Goal: Task Accomplishment & Management: Manage account settings

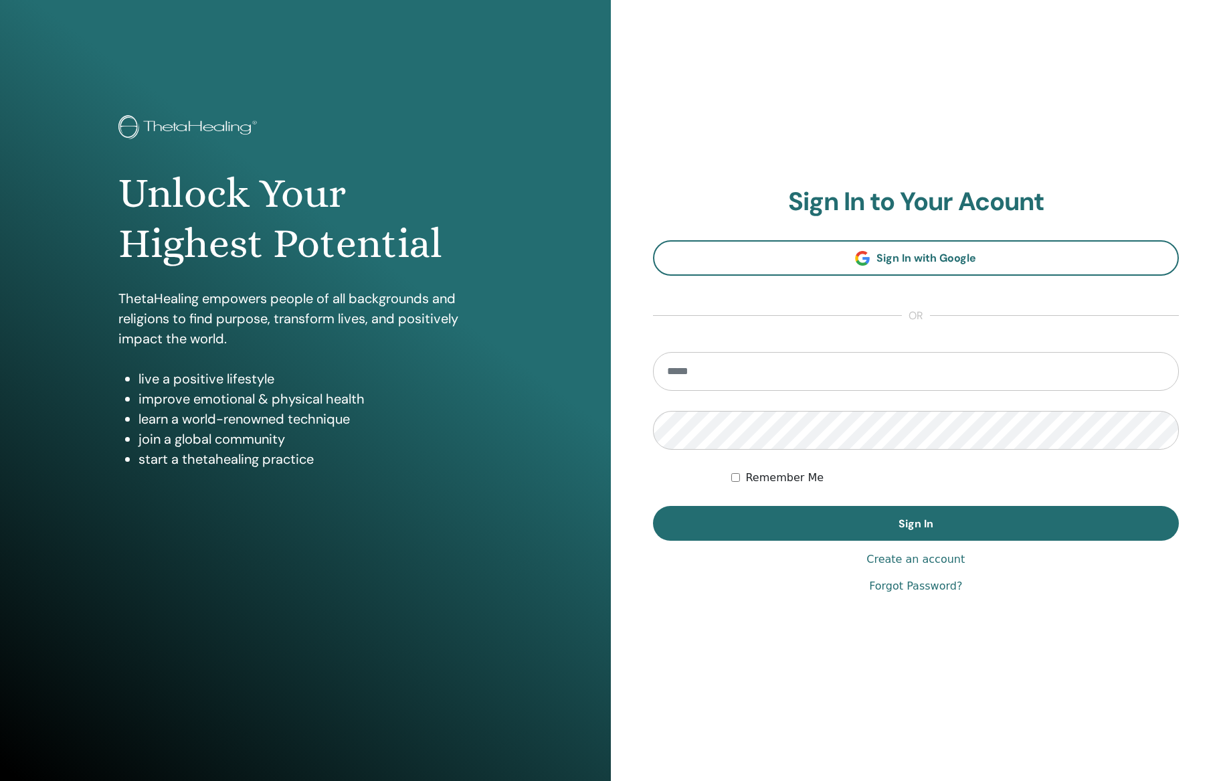
type input "**********"
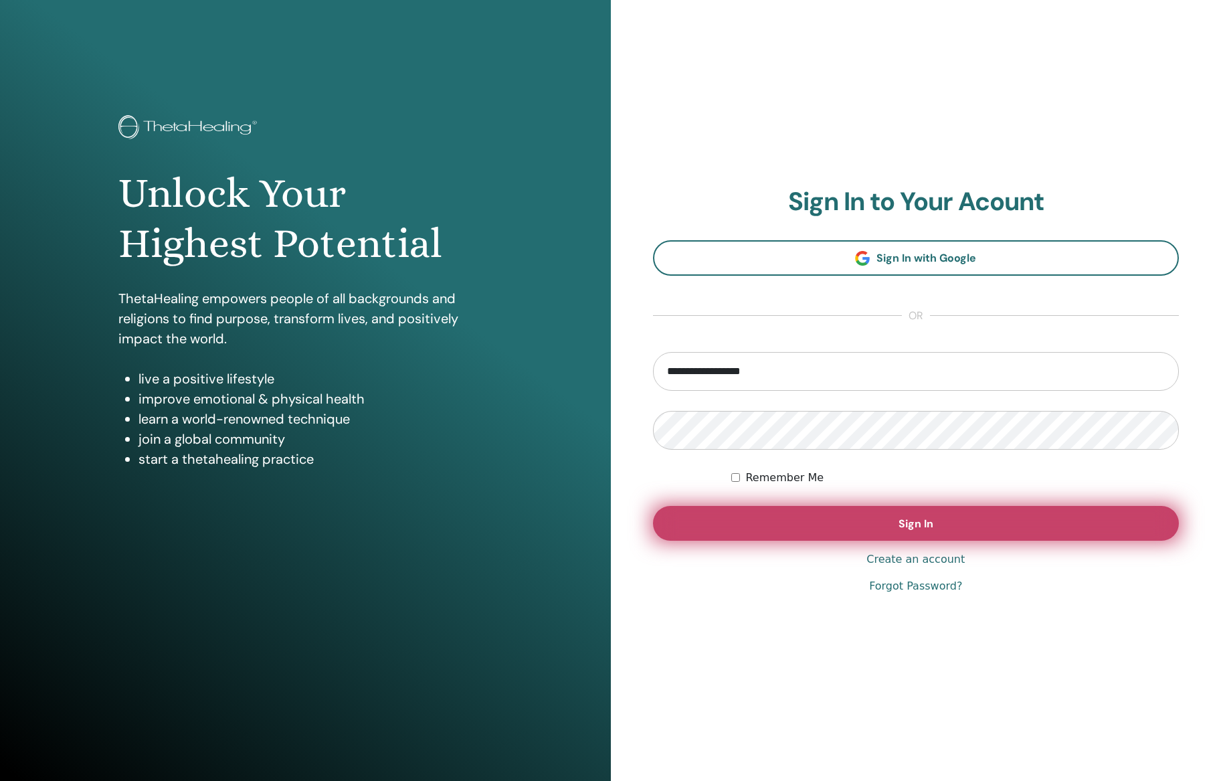
click at [889, 523] on button "Sign In" at bounding box center [916, 523] width 527 height 35
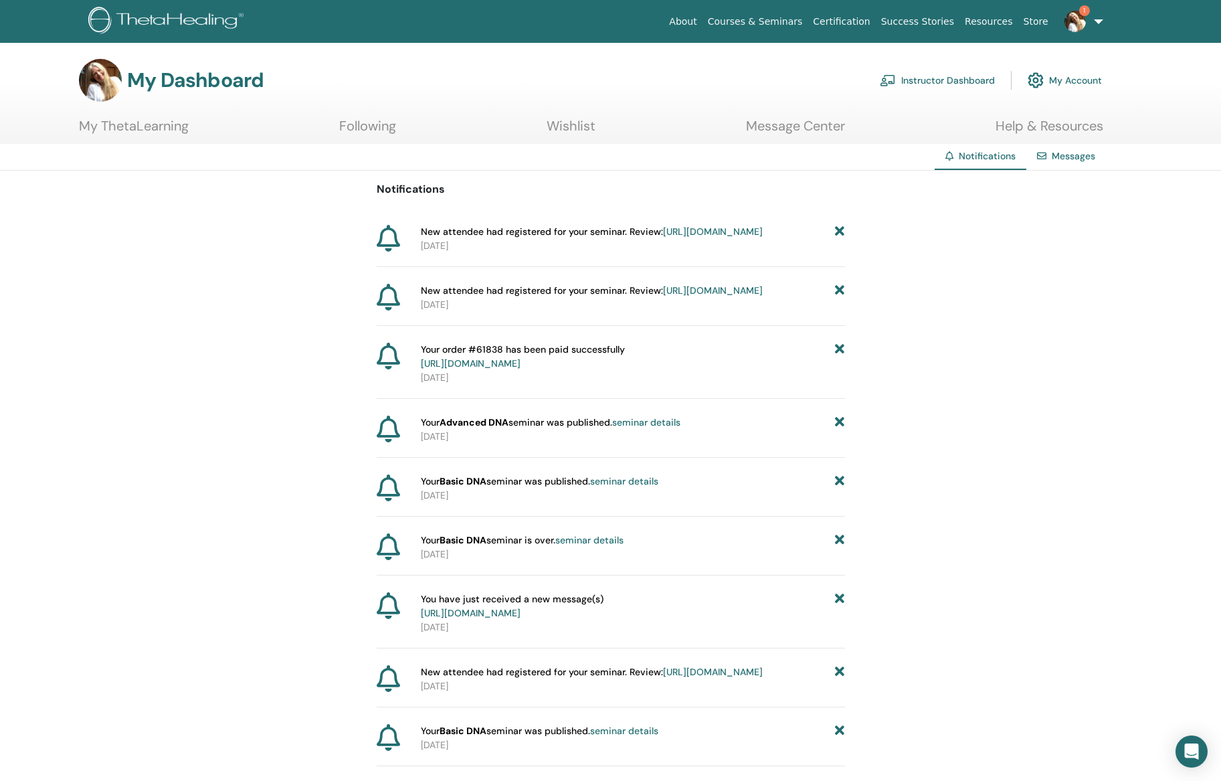
click at [663, 238] on link "https://member.thetahealing.com/instructor/seminar/370150/attendees" at bounding box center [713, 231] width 100 height 12
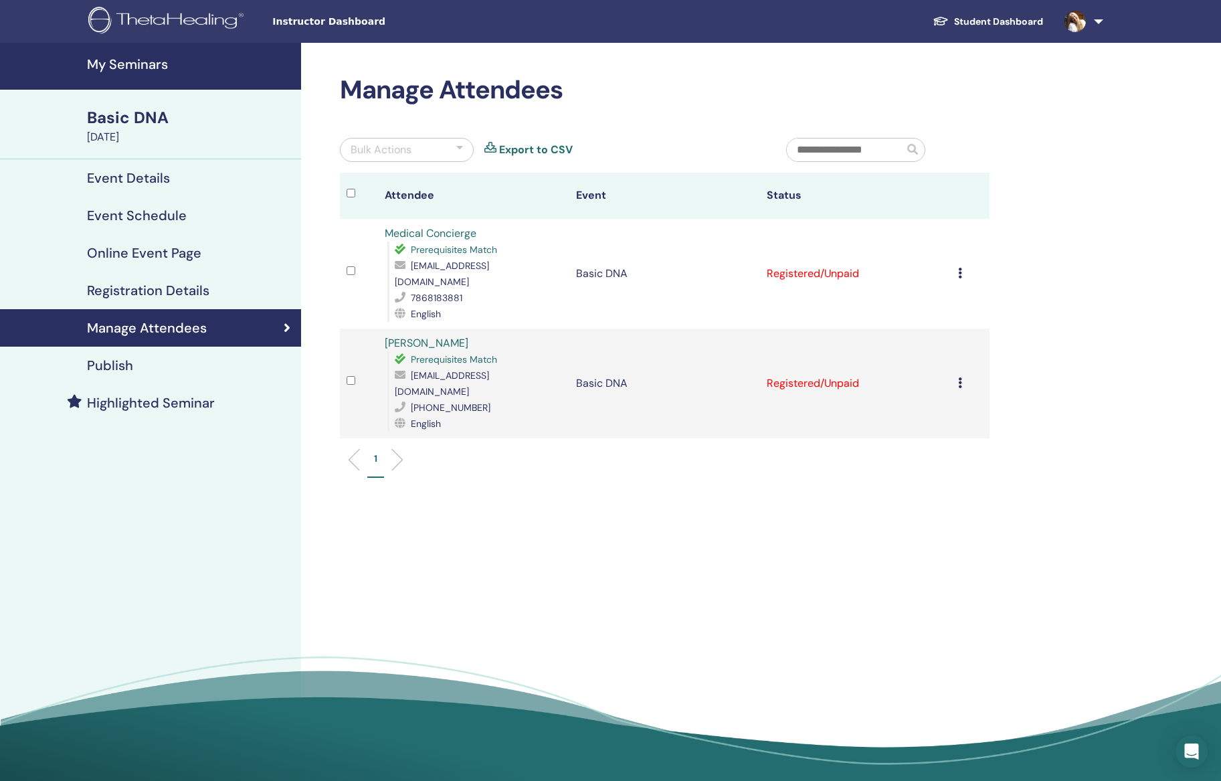
click at [960, 268] on icon at bounding box center [960, 273] width 4 height 11
click at [946, 320] on p "Mark as Paid" at bounding box center [950, 316] width 106 height 16
click at [960, 377] on icon at bounding box center [960, 382] width 4 height 11
click at [952, 402] on li "Mark as Paid" at bounding box center [949, 411] width 127 height 20
click at [960, 377] on icon at bounding box center [960, 382] width 4 height 11
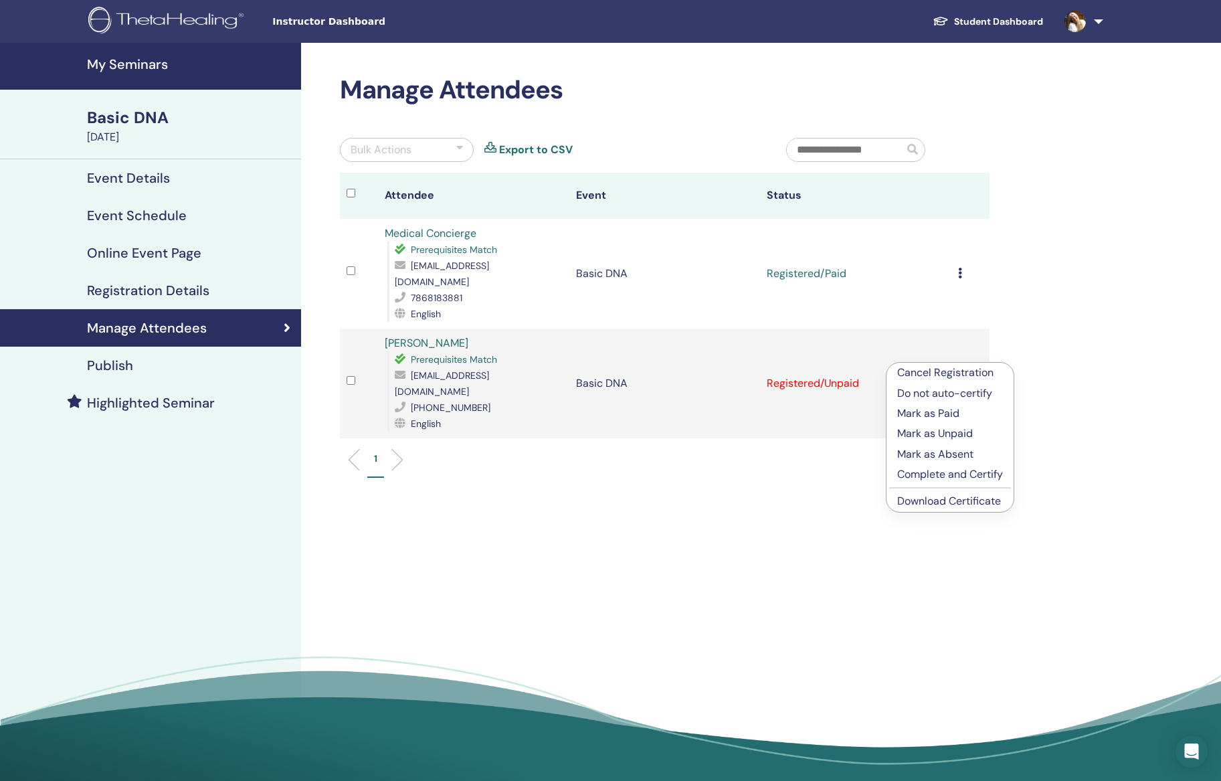
click at [947, 412] on p "Mark as Paid" at bounding box center [950, 413] width 106 height 16
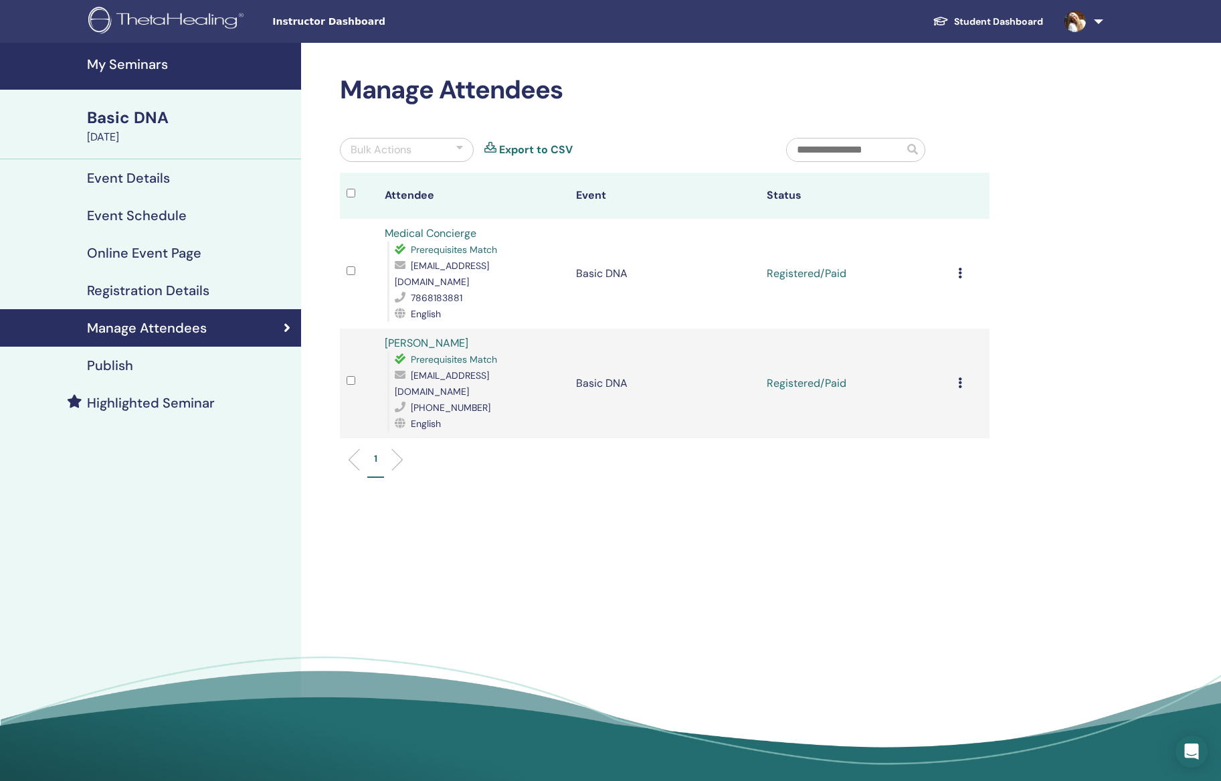
click at [129, 367] on h4 "Publish" at bounding box center [110, 365] width 46 height 16
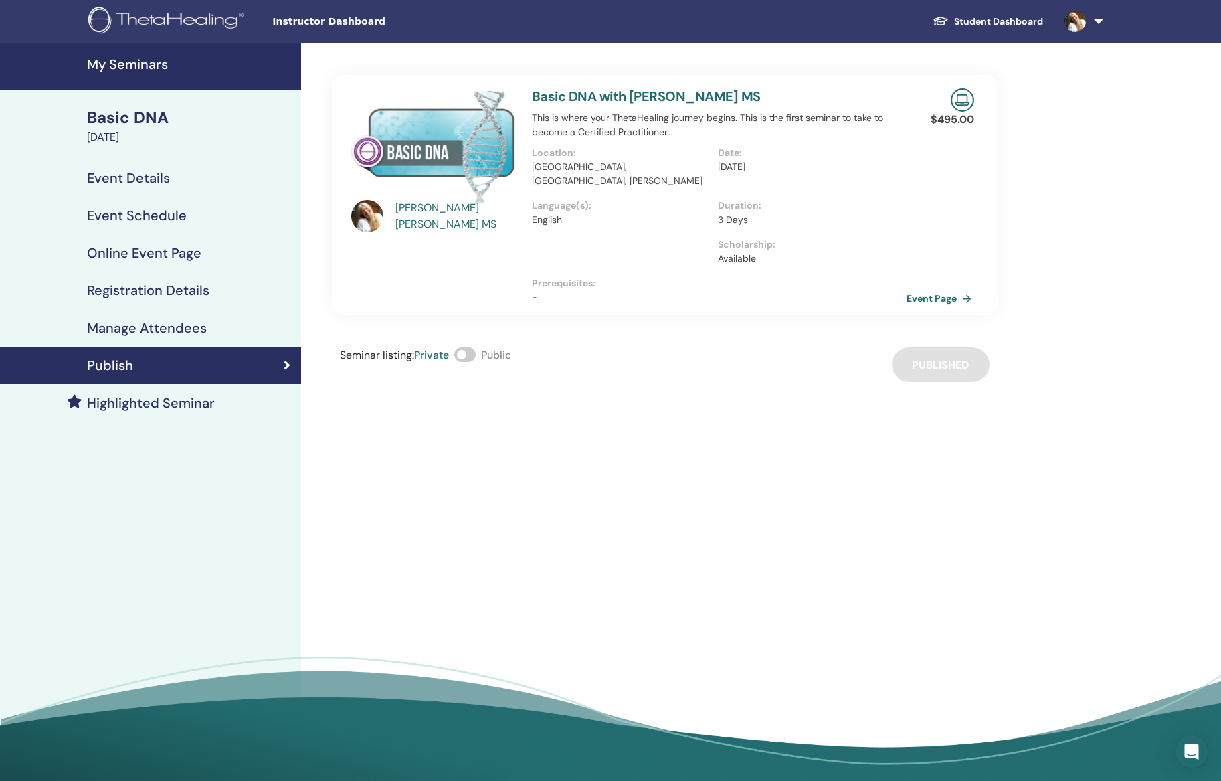
click at [949, 288] on link "Event Page" at bounding box center [942, 298] width 70 height 20
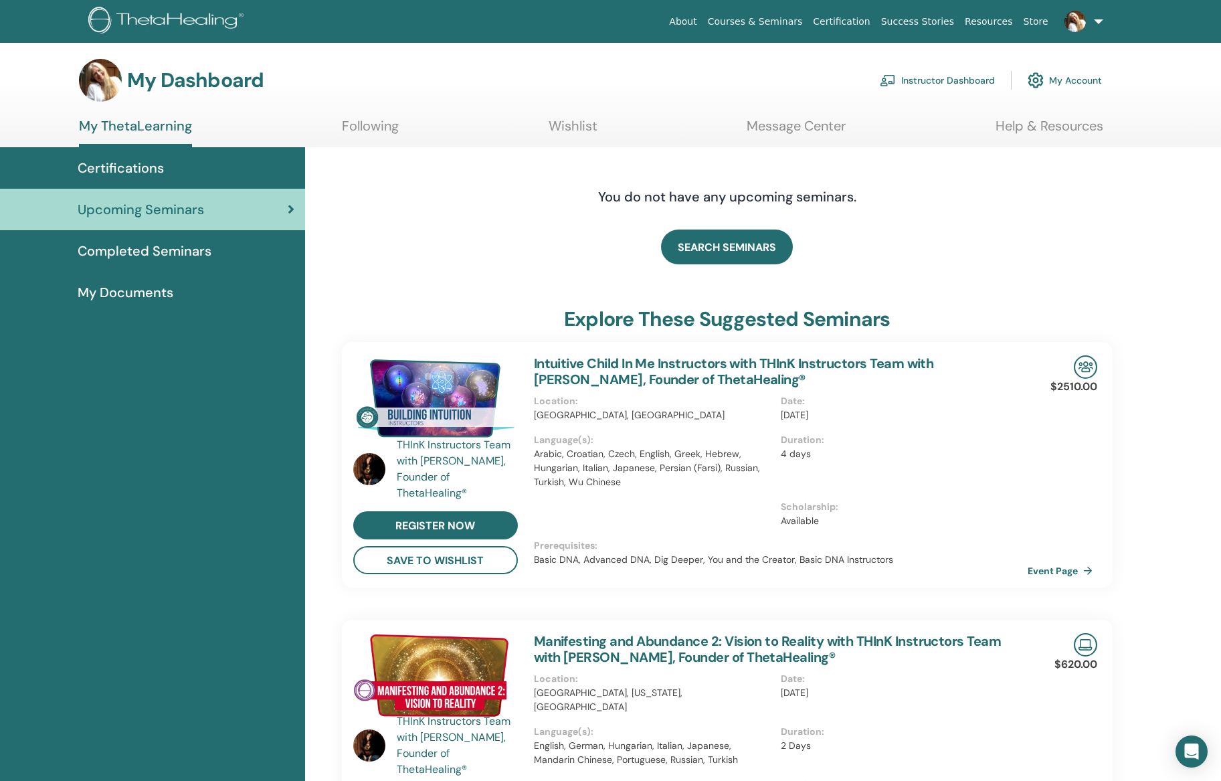
click at [143, 251] on span "Completed Seminars" at bounding box center [145, 251] width 134 height 20
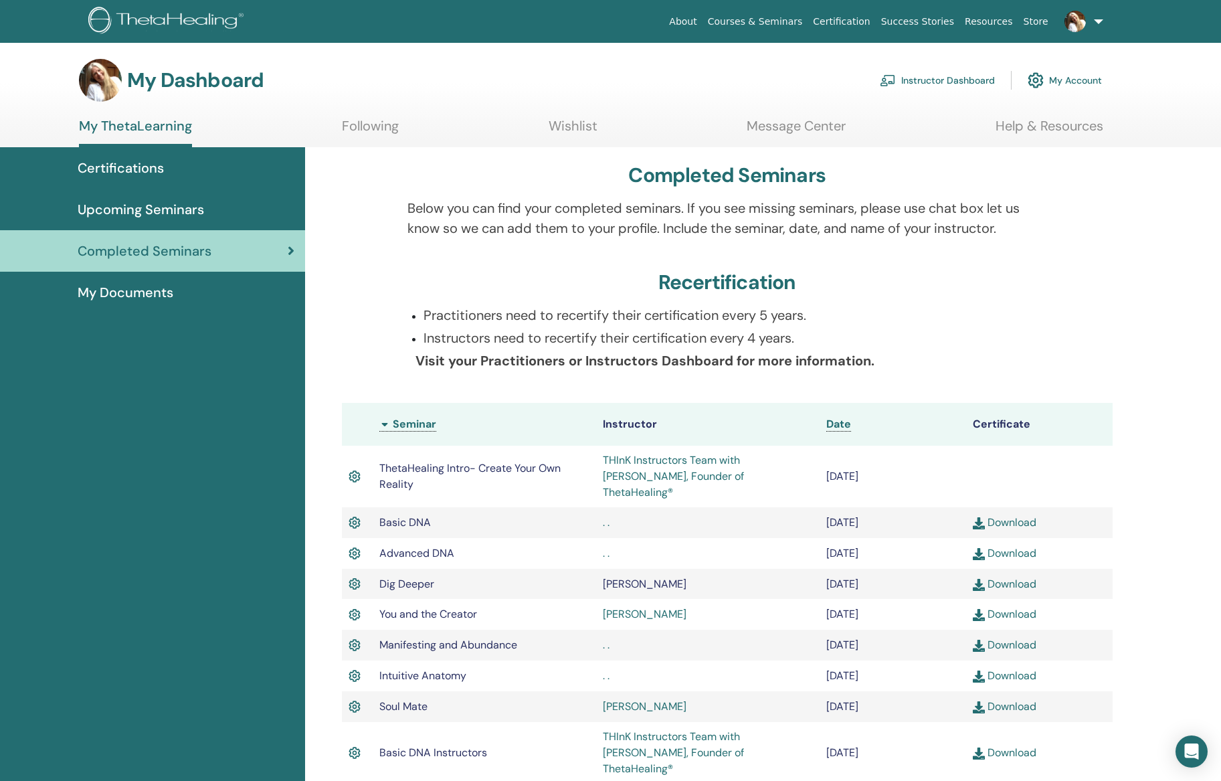
click at [136, 171] on span "Certifications" at bounding box center [121, 168] width 86 height 20
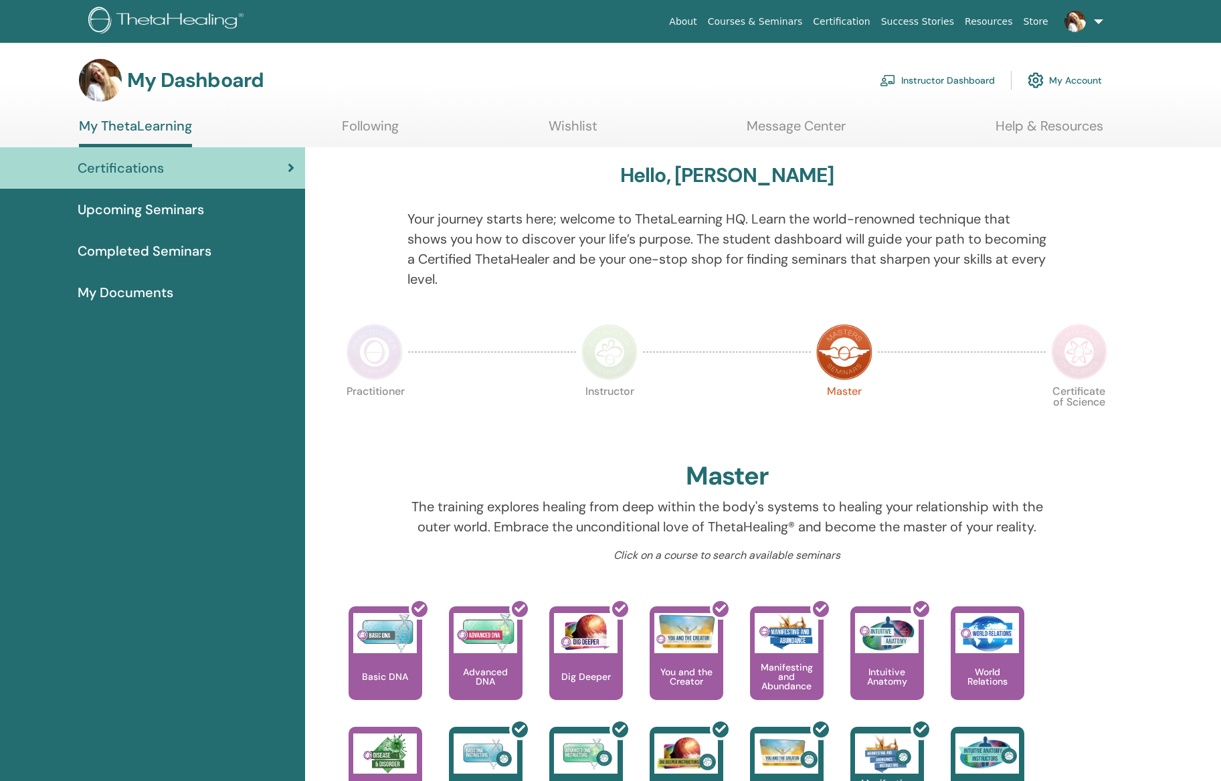
click at [953, 75] on link "Instructor Dashboard" at bounding box center [937, 80] width 115 height 29
click at [889, 78] on img at bounding box center [888, 80] width 16 height 12
click at [889, 77] on img at bounding box center [888, 80] width 16 height 12
click at [949, 78] on link "Instructor Dashboard" at bounding box center [937, 80] width 115 height 29
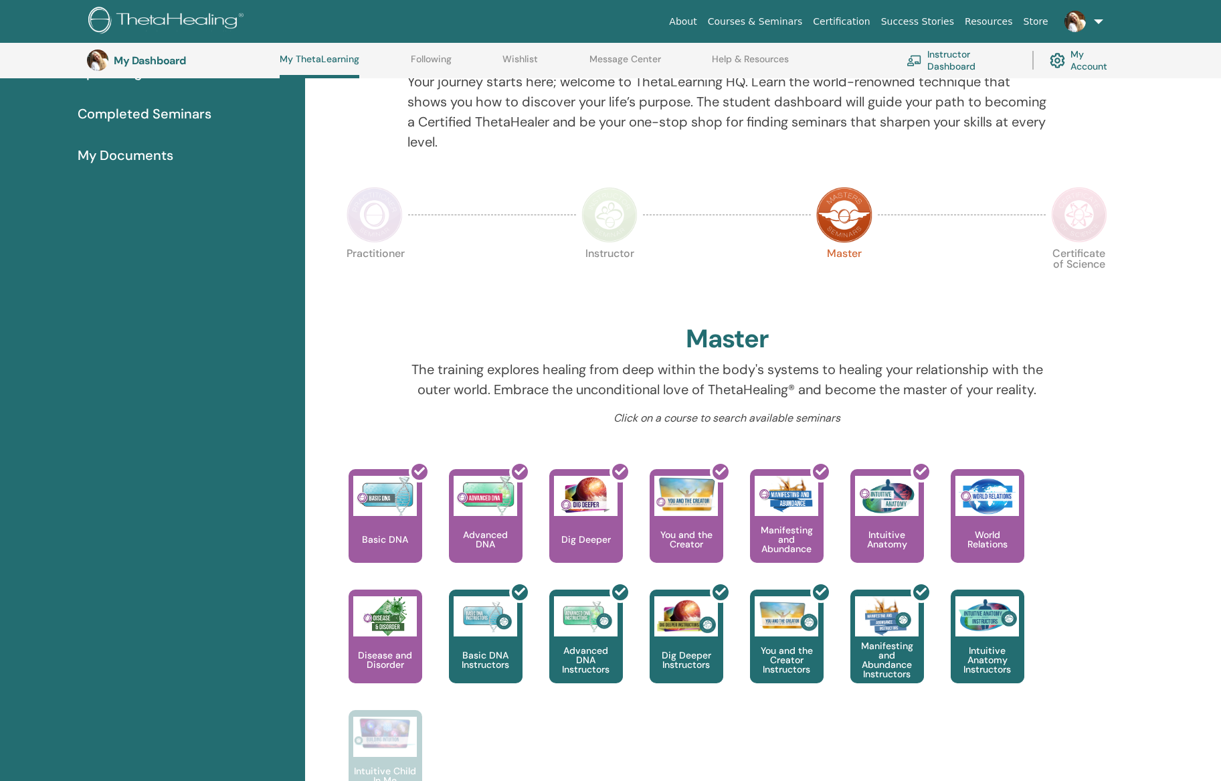
scroll to position [177, 0]
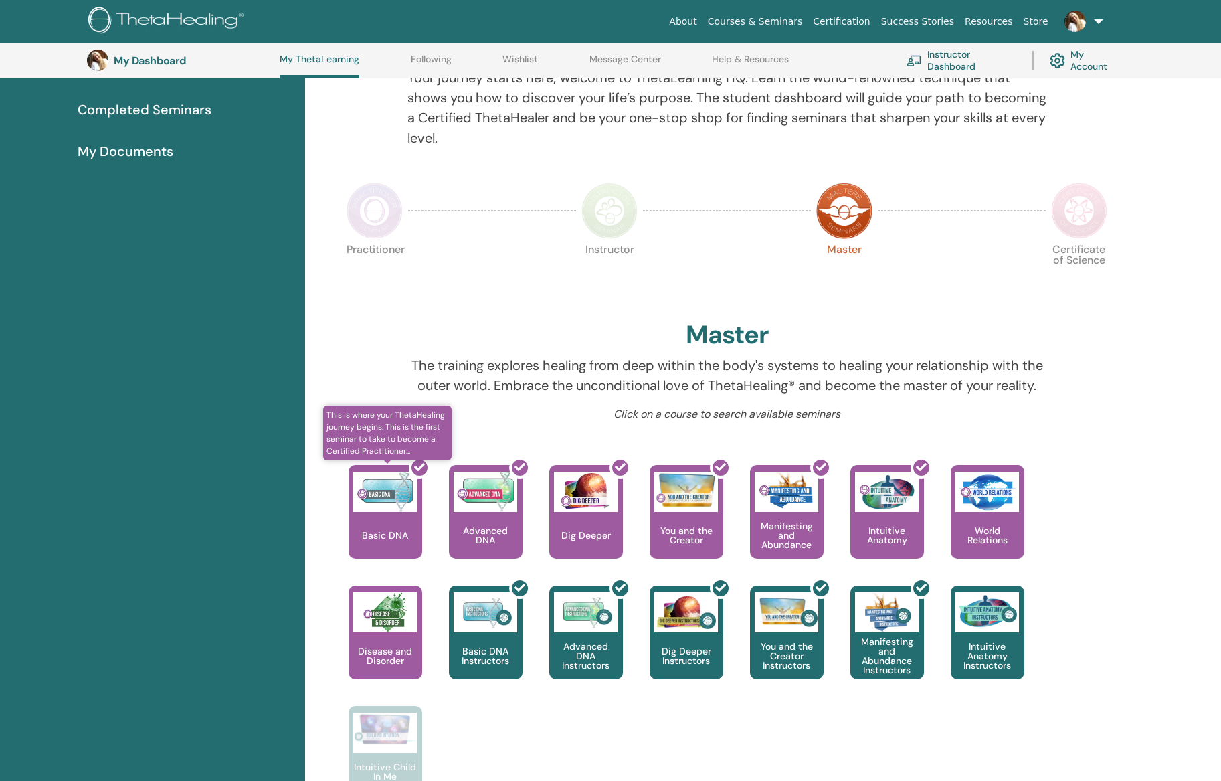
click at [393, 511] on div at bounding box center [394, 517] width 74 height 120
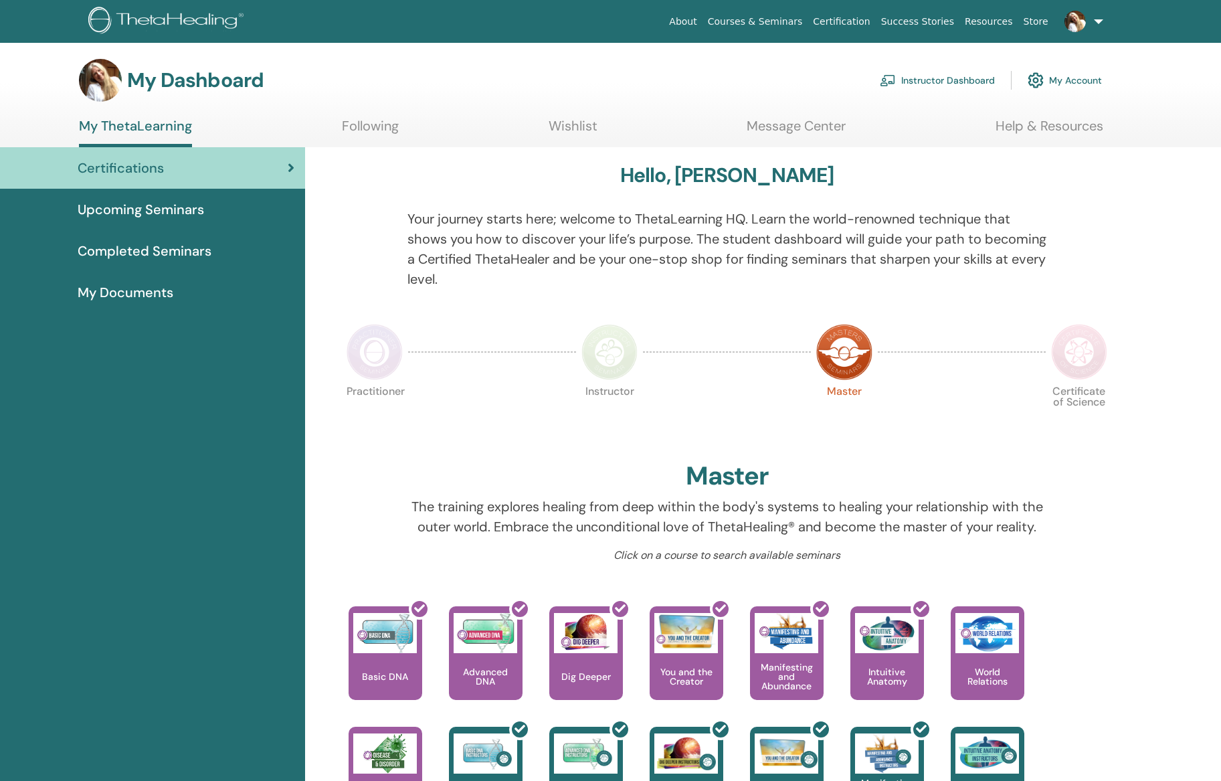
click at [945, 75] on link "Instructor Dashboard" at bounding box center [937, 80] width 115 height 29
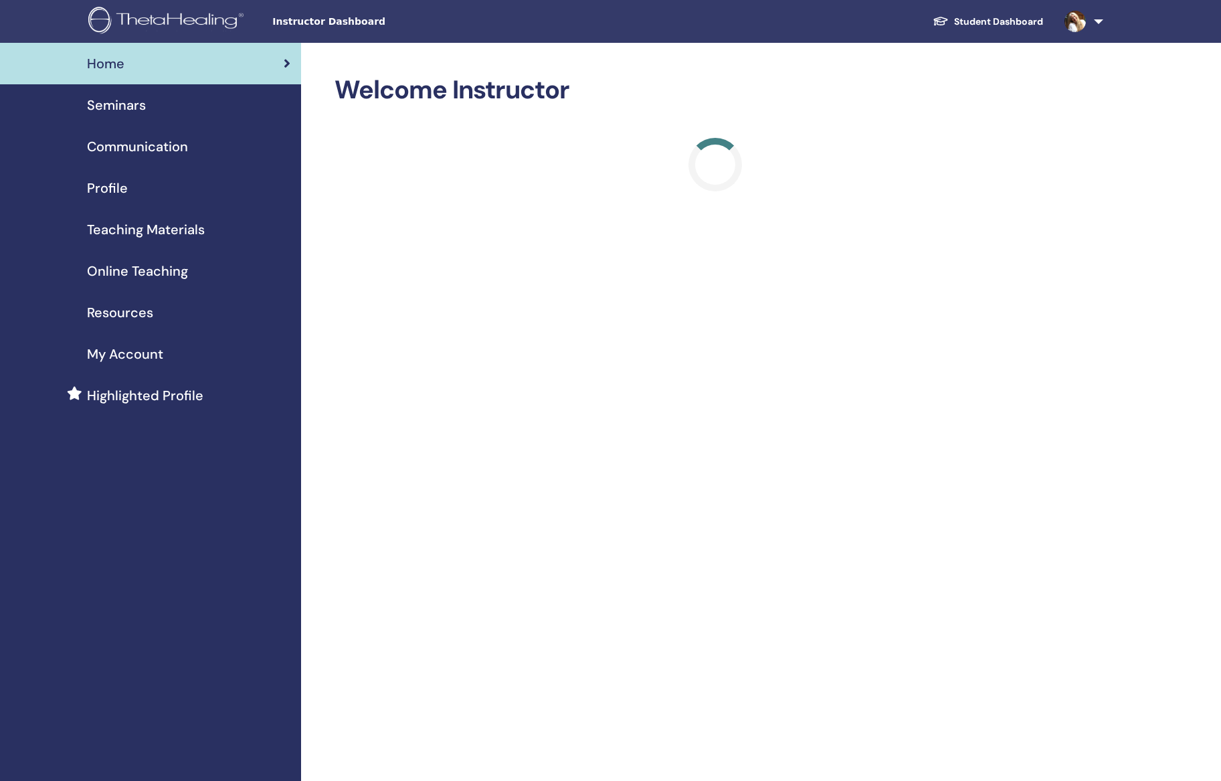
click at [141, 108] on span "Seminars" at bounding box center [116, 105] width 59 height 20
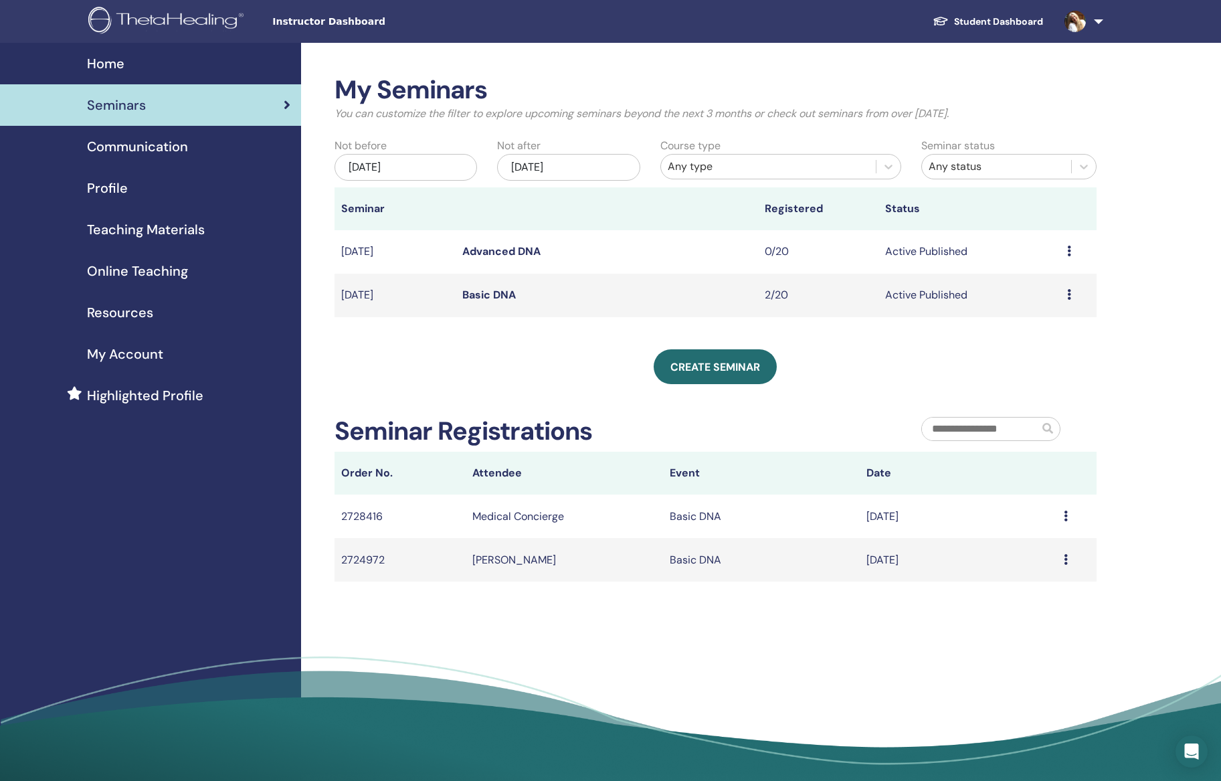
click at [1002, 287] on td "Active Published" at bounding box center [969, 295] width 181 height 43
click at [495, 290] on link "Basic DNA" at bounding box center [489, 295] width 54 height 14
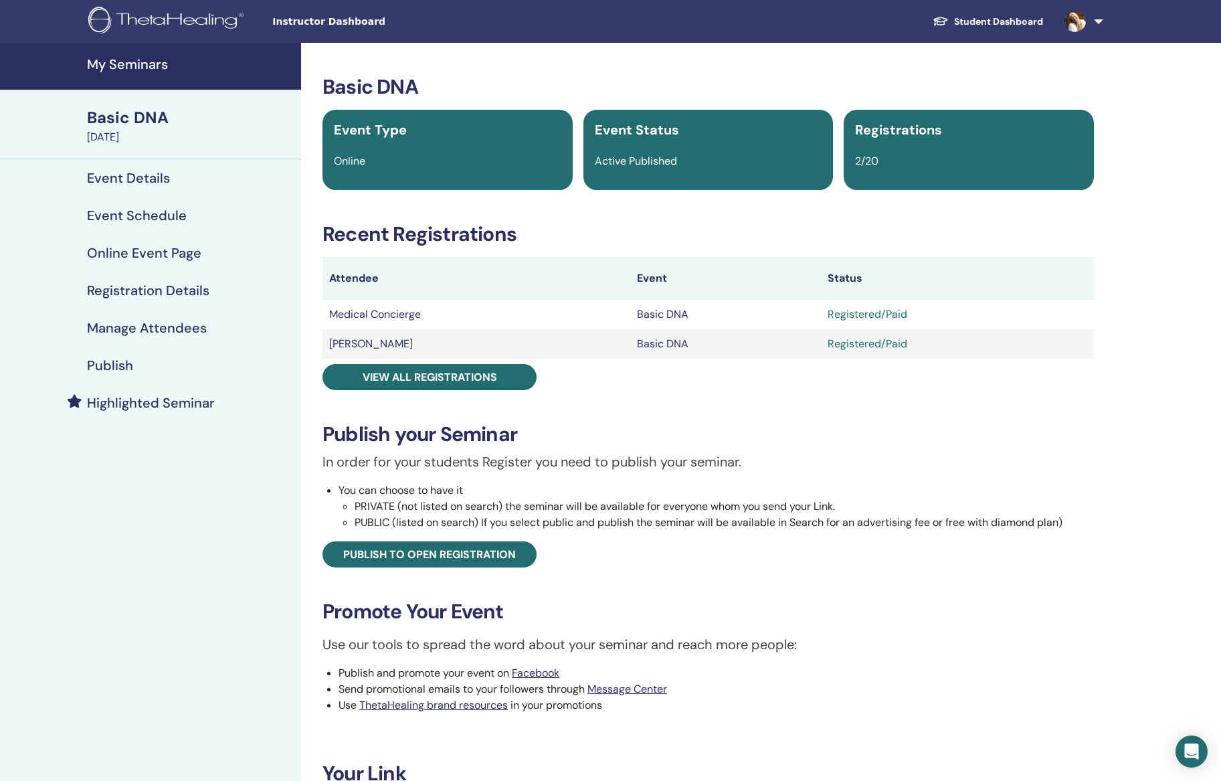
click at [156, 325] on h4 "Manage Attendees" at bounding box center [147, 328] width 120 height 16
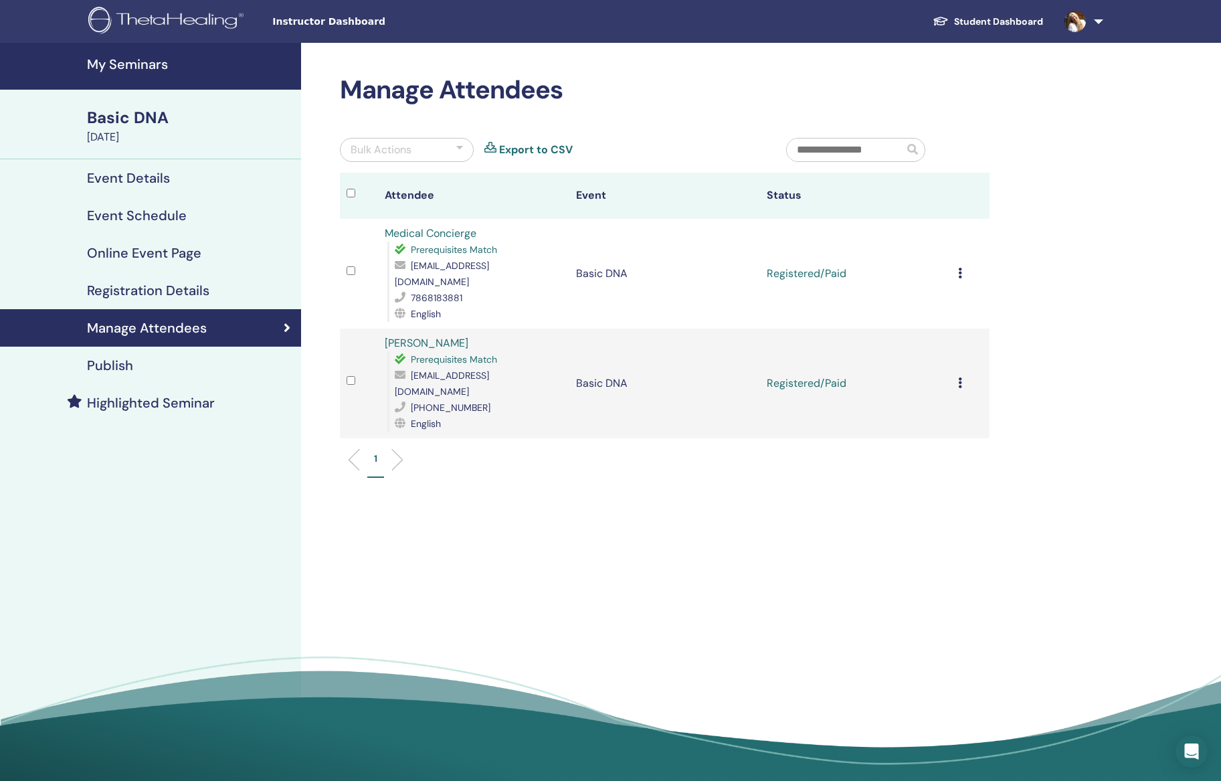
click at [958, 268] on icon at bounding box center [960, 273] width 4 height 11
click at [1083, 242] on div "Manage Attendees Bulk Actions Export to CSV Attendee Event Status Medical Conci…" at bounding box center [708, 416] width 814 height 747
click at [954, 268] on td "Cancel Registration Do not auto-certify Mark as Paid Mark as Unpaid Mark as Abs…" at bounding box center [970, 274] width 38 height 110
click at [1098, 22] on link at bounding box center [1081, 21] width 55 height 43
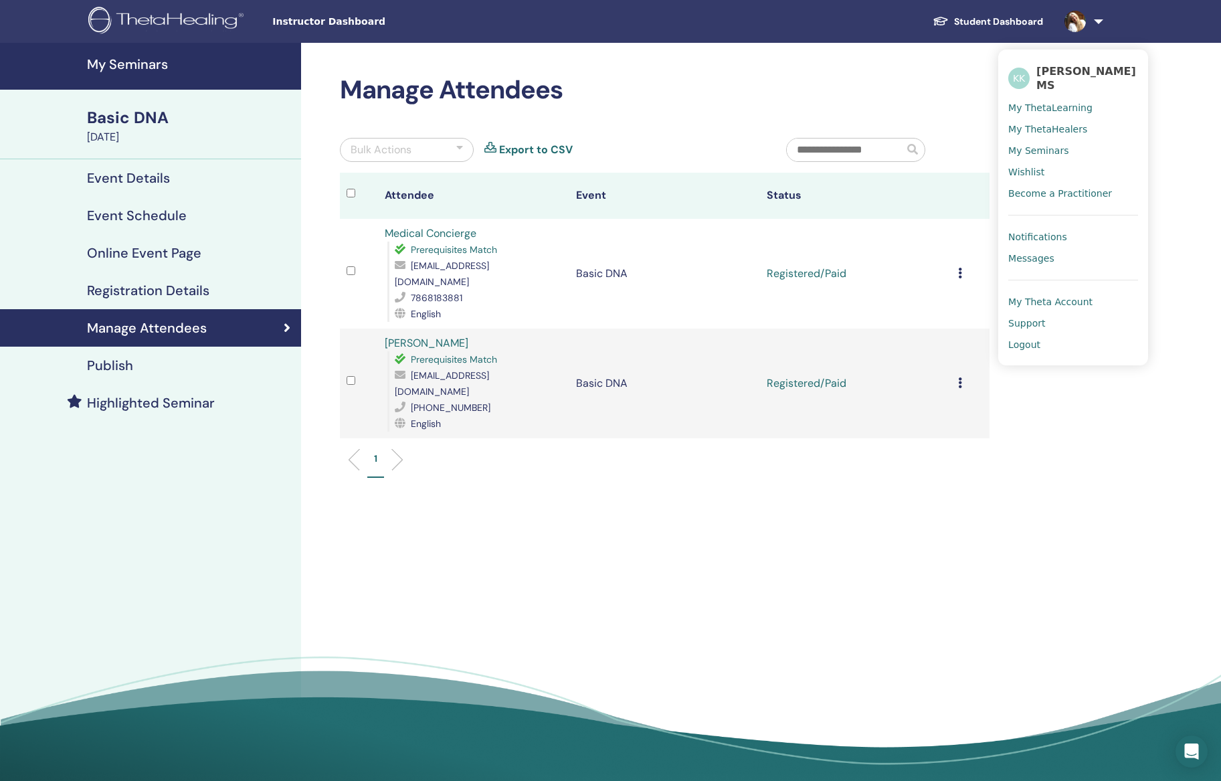
click at [1073, 302] on span "My Theta Account" at bounding box center [1050, 302] width 84 height 12
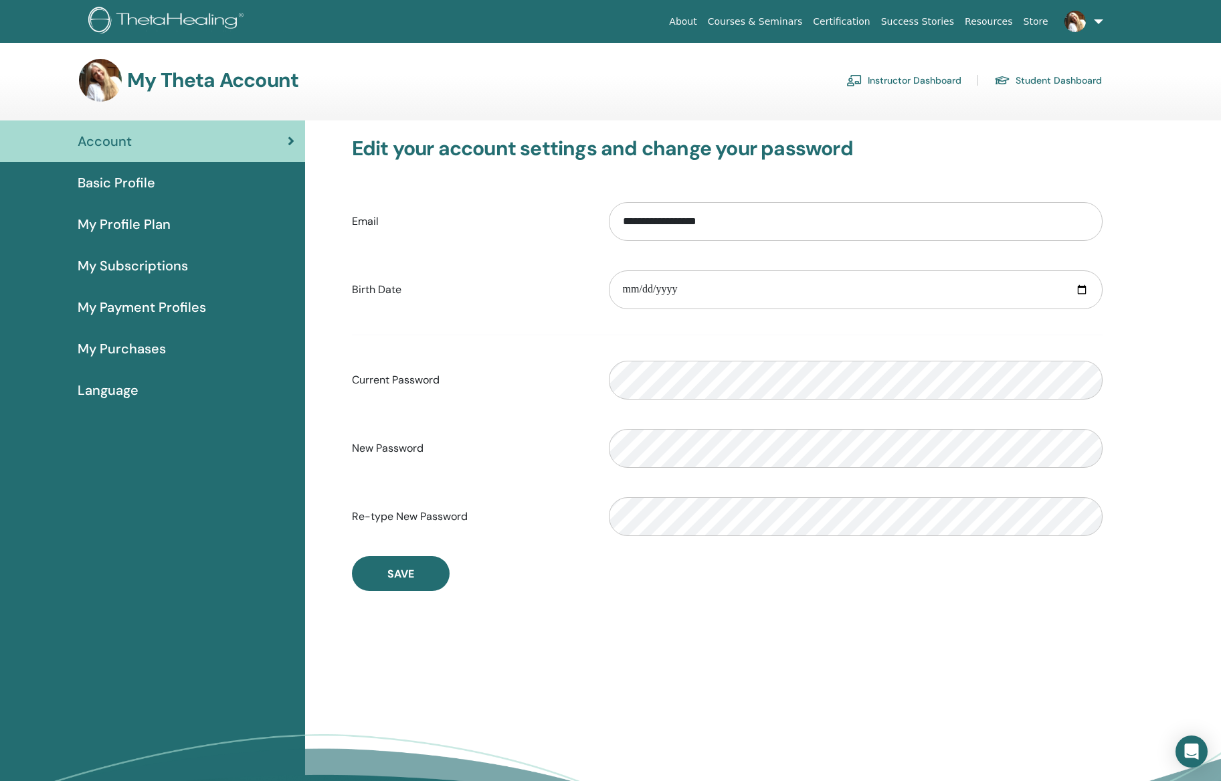
click at [106, 181] on span "Basic Profile" at bounding box center [117, 183] width 78 height 20
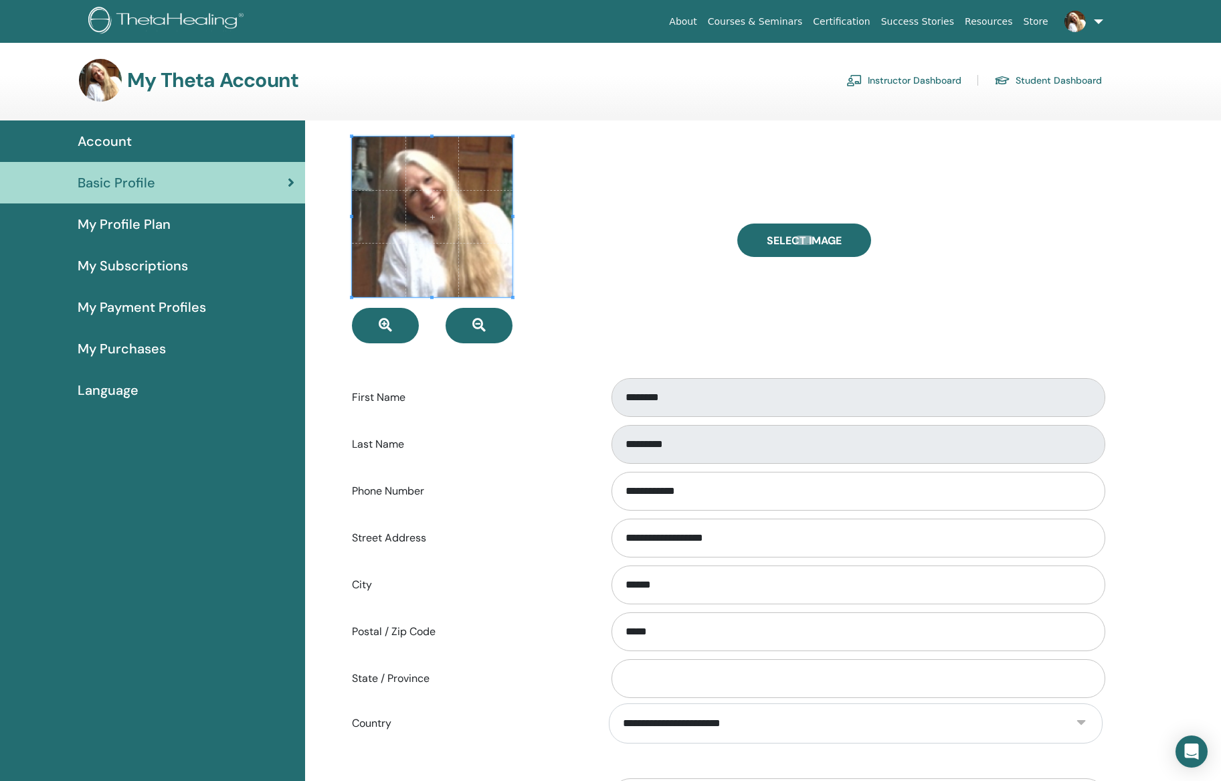
click at [918, 76] on link "Instructor Dashboard" at bounding box center [903, 80] width 115 height 21
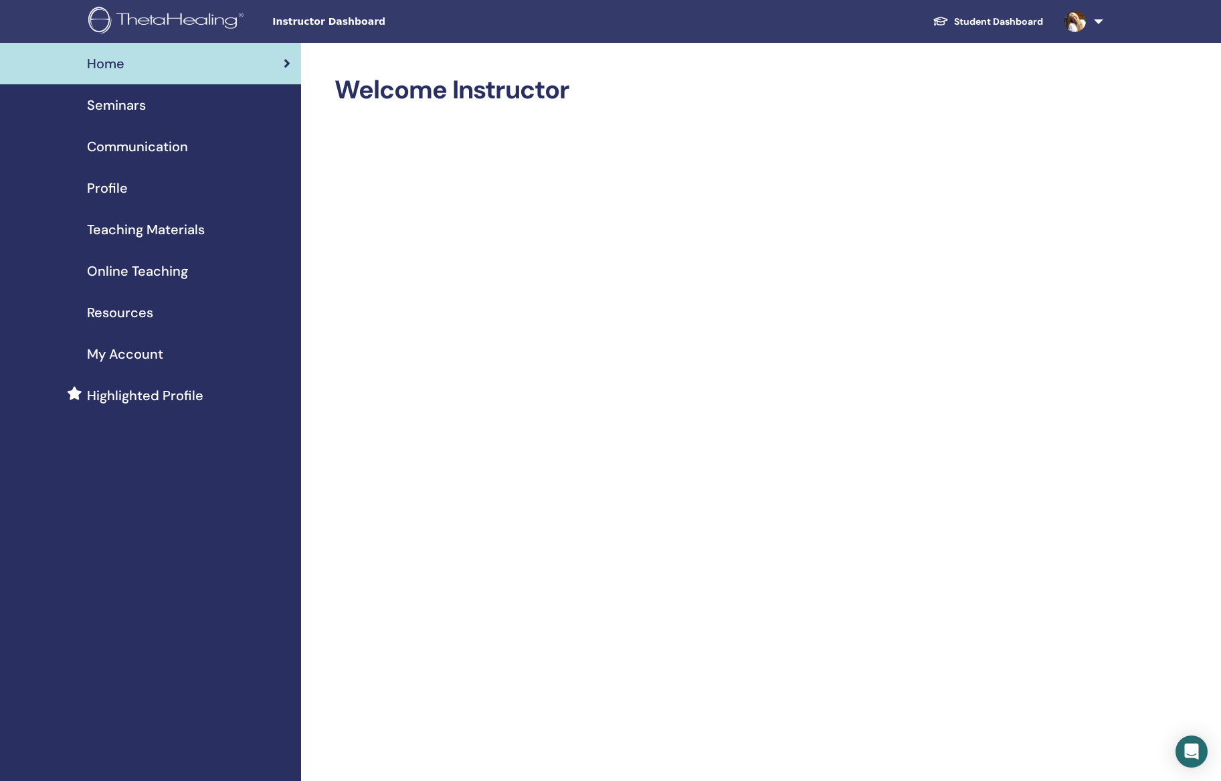
click at [113, 102] on span "Seminars" at bounding box center [116, 105] width 59 height 20
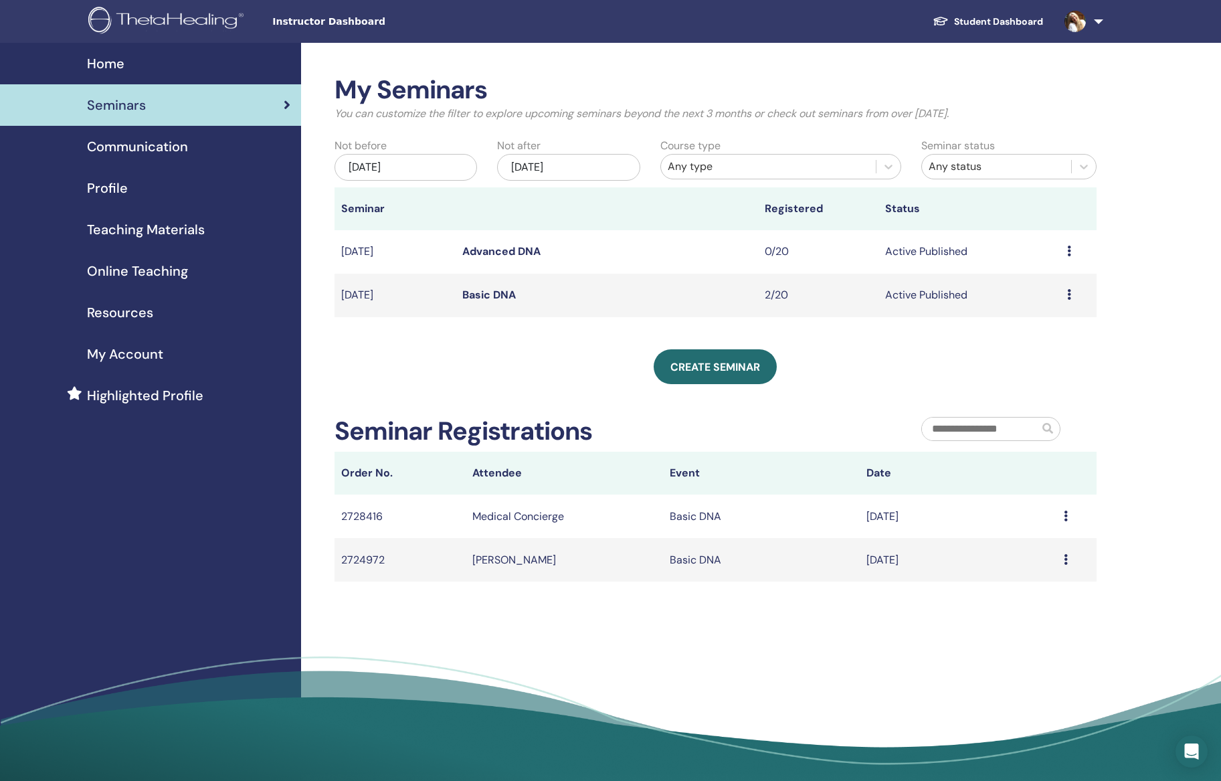
click at [1063, 290] on td "Preview Edit Attendees Cancel" at bounding box center [1079, 295] width 36 height 43
click at [1071, 291] on div "Preview Edit Attendees Cancel" at bounding box center [1078, 295] width 23 height 16
click at [1032, 344] on link "Attendees" at bounding box center [1039, 342] width 51 height 14
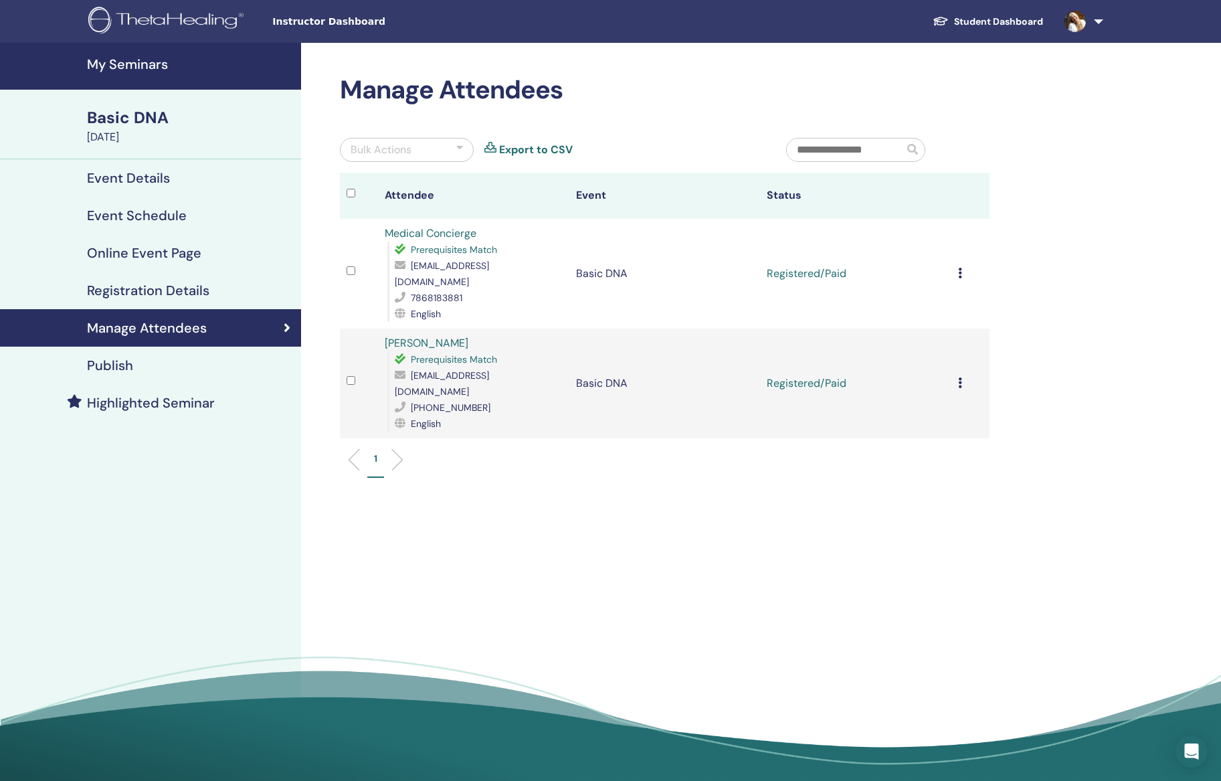
click at [964, 375] on div "Cancel Registration Do not auto-certify Mark as Paid Mark as Unpaid Mark as Abs…" at bounding box center [970, 383] width 25 height 16
click at [996, 467] on p "Complete and Certify" at bounding box center [954, 468] width 106 height 16
click at [964, 267] on div "Cancel Registration Do not auto-certify Mark as Paid Mark as Unpaid Mark as Abs…" at bounding box center [970, 274] width 25 height 16
click at [996, 377] on p "Complete and Certify" at bounding box center [954, 379] width 106 height 16
click at [846, 266] on link "Completed and Certified" at bounding box center [832, 273] width 130 height 14
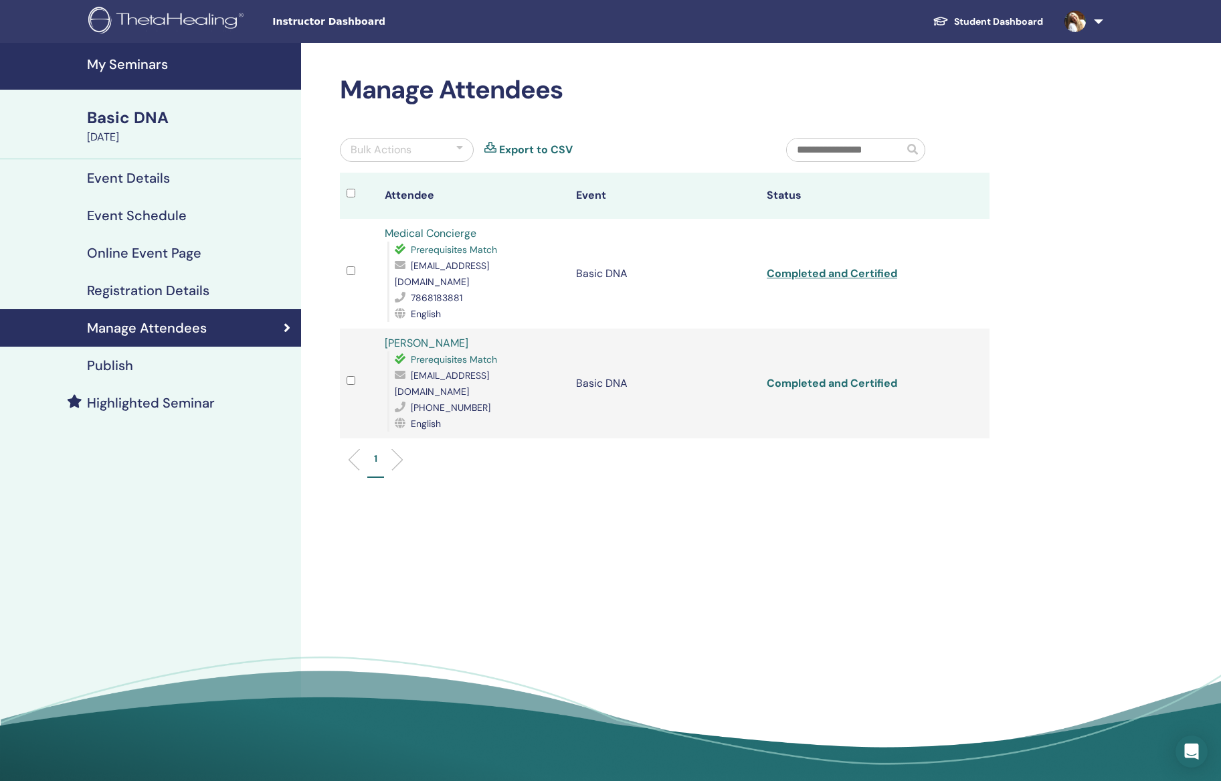
click at [835, 376] on link "Completed and Certified" at bounding box center [832, 383] width 130 height 14
click at [698, 633] on div "Manage Attendees Bulk Actions Export to CSV Attendee Event Status Medical Conci…" at bounding box center [708, 416] width 814 height 747
